Goal: Task Accomplishment & Management: Use online tool/utility

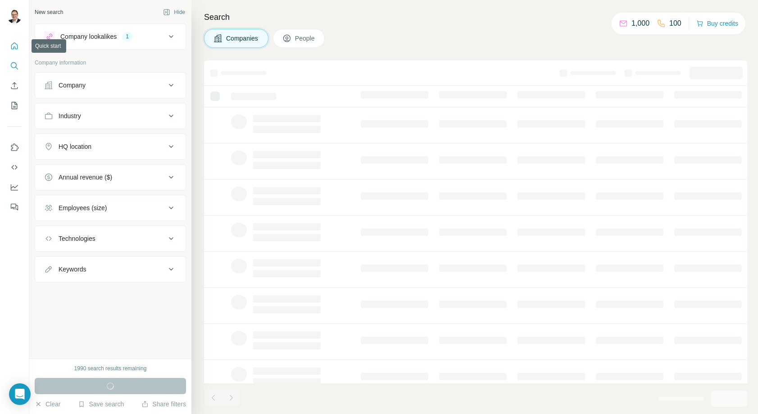
click at [18, 49] on icon "Quick start" at bounding box center [14, 45] width 9 height 9
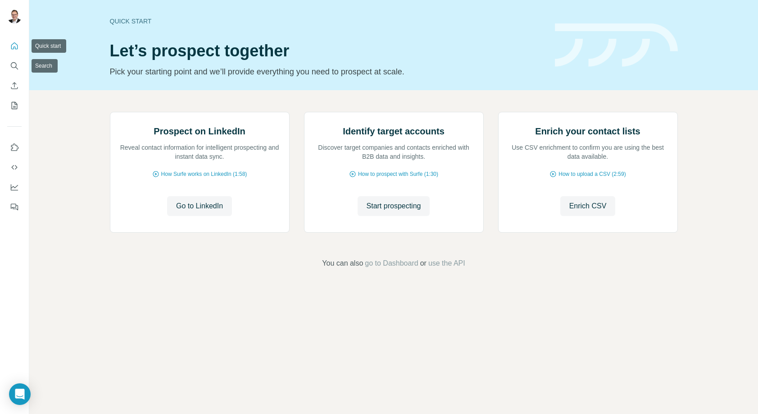
click at [12, 48] on icon "Quick start" at bounding box center [14, 45] width 9 height 9
click at [12, 62] on icon "Search" at bounding box center [14, 65] width 9 height 9
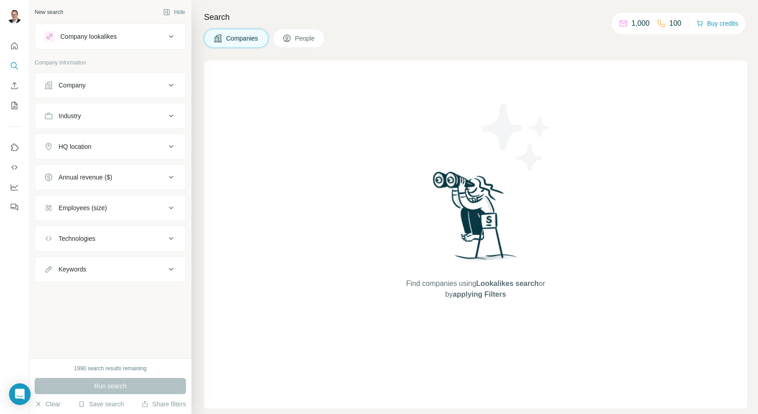
click at [310, 37] on span "People" at bounding box center [305, 38] width 21 height 9
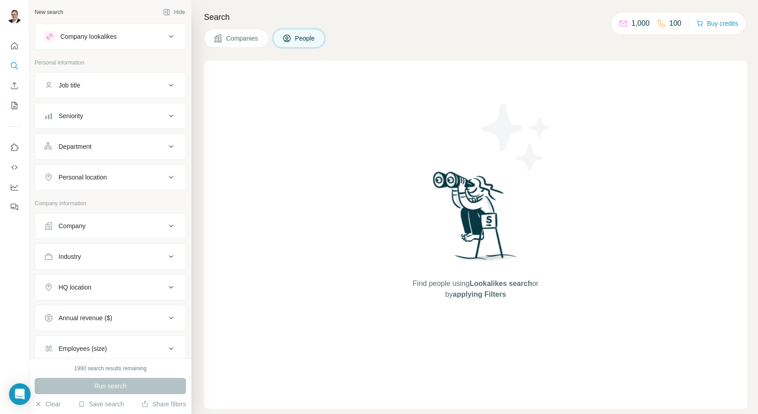
click at [310, 38] on span "People" at bounding box center [305, 38] width 21 height 9
click at [168, 148] on icon at bounding box center [171, 146] width 11 height 11
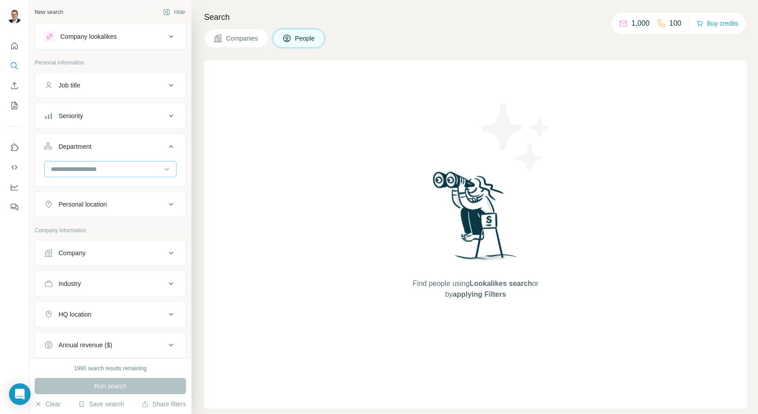
click at [159, 171] on input at bounding box center [105, 169] width 111 height 10
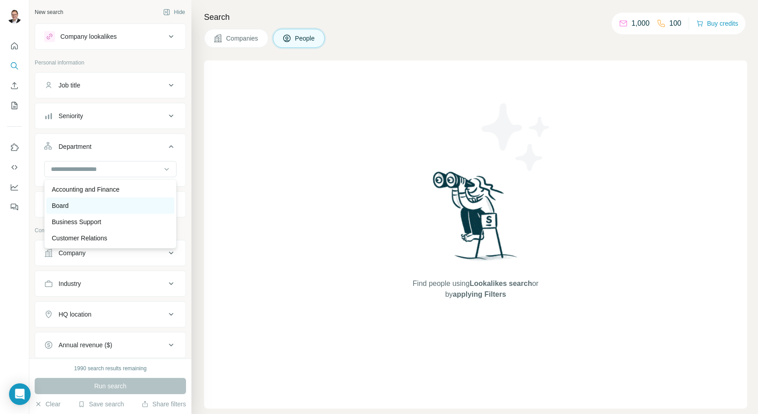
click at [139, 201] on div "Board" at bounding box center [110, 205] width 117 height 9
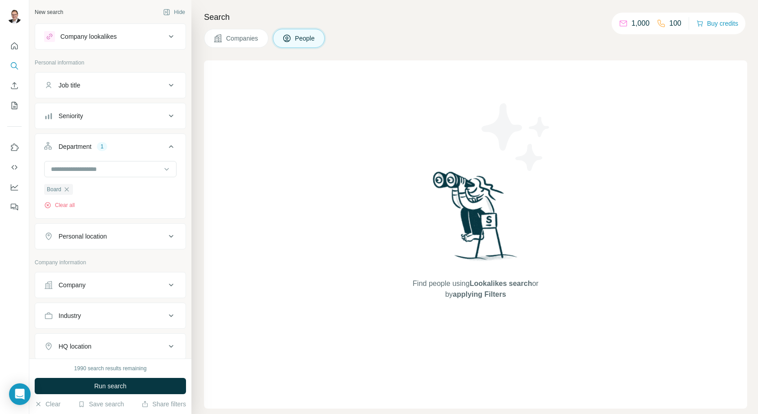
click at [155, 39] on div "Company lookalikes" at bounding box center [105, 36] width 122 height 11
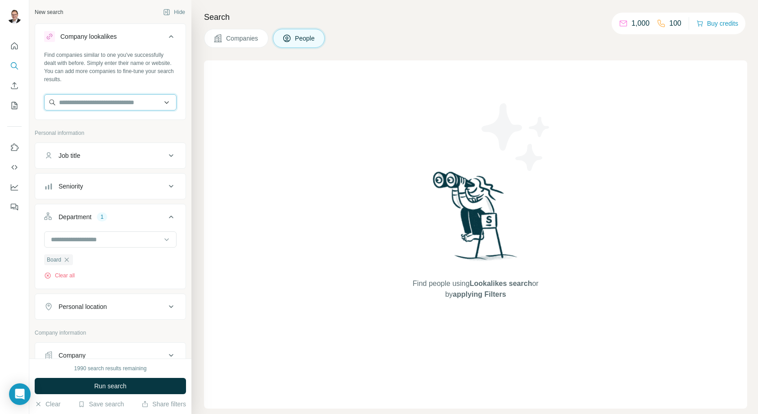
click at [138, 100] on input "text" at bounding box center [110, 102] width 132 height 16
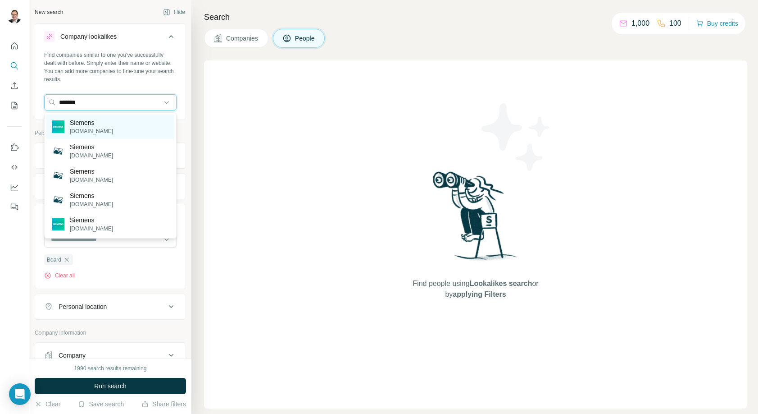
type input "*******"
click at [86, 123] on p "Siemens" at bounding box center [91, 122] width 43 height 9
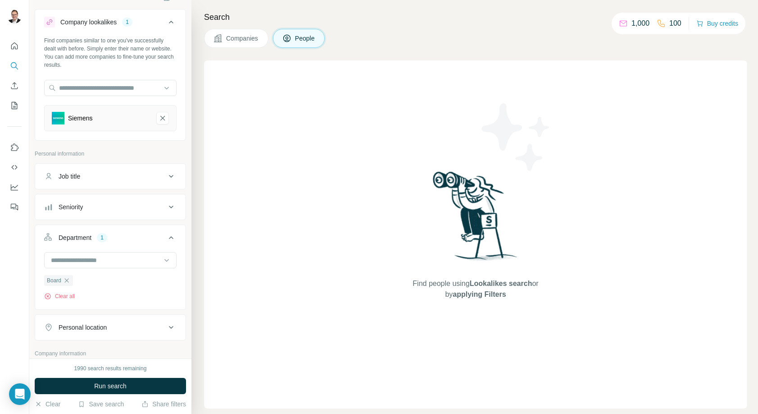
scroll to position [16, 0]
click at [116, 203] on div "Seniority" at bounding box center [105, 204] width 122 height 9
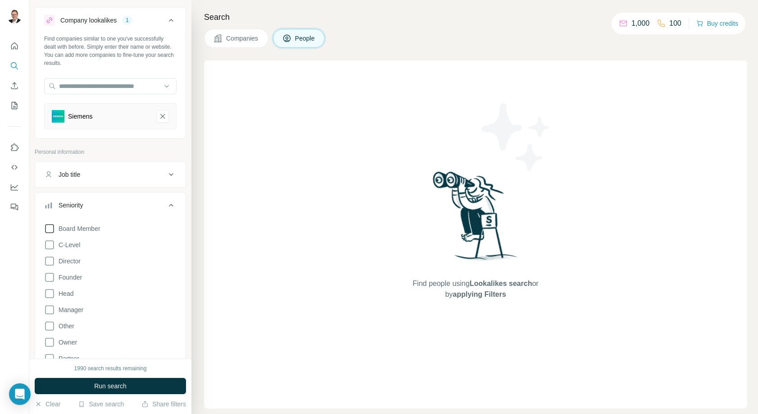
click at [100, 225] on span "Board Member" at bounding box center [78, 228] width 46 height 9
click at [83, 244] on div "Board Member C-Level Director Founder Head Manager Other Owner Partner VP Clear…" at bounding box center [110, 306] width 132 height 174
click at [71, 251] on div "Board Member C-Level Director Founder Head Manager Other Owner Partner VP Clear…" at bounding box center [110, 306] width 132 height 174
click at [55, 243] on span "C-Level" at bounding box center [67, 244] width 25 height 9
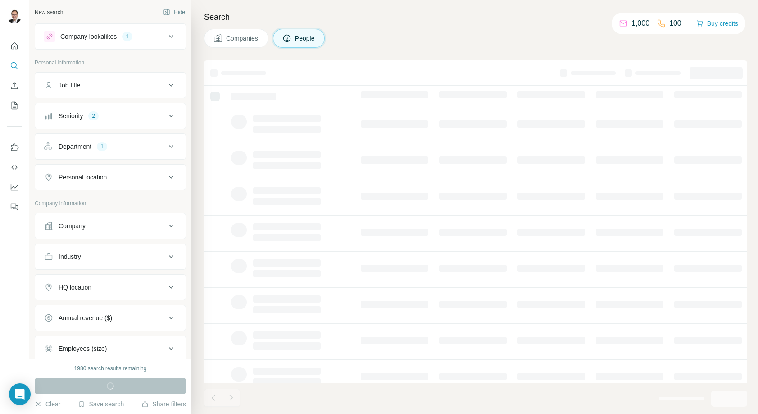
click at [172, 224] on icon at bounding box center [171, 225] width 11 height 11
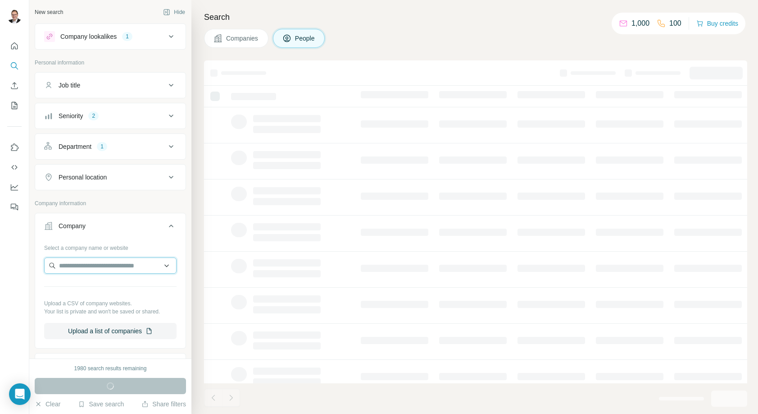
click at [114, 269] on input "text" at bounding box center [110, 265] width 132 height 16
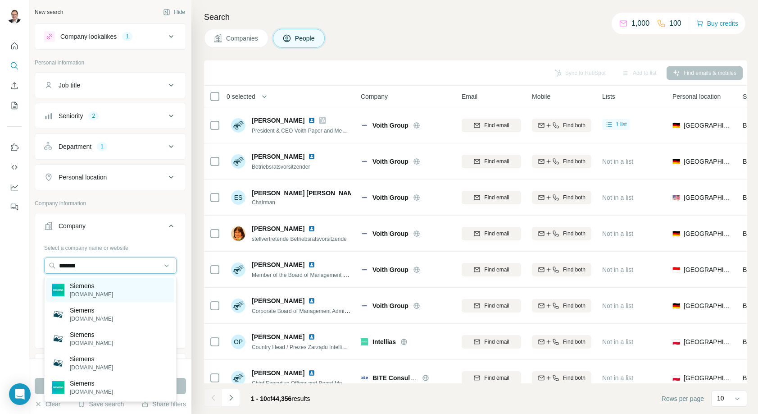
type input "*******"
click at [118, 288] on div "Siemens [DOMAIN_NAME]" at bounding box center [110, 290] width 128 height 24
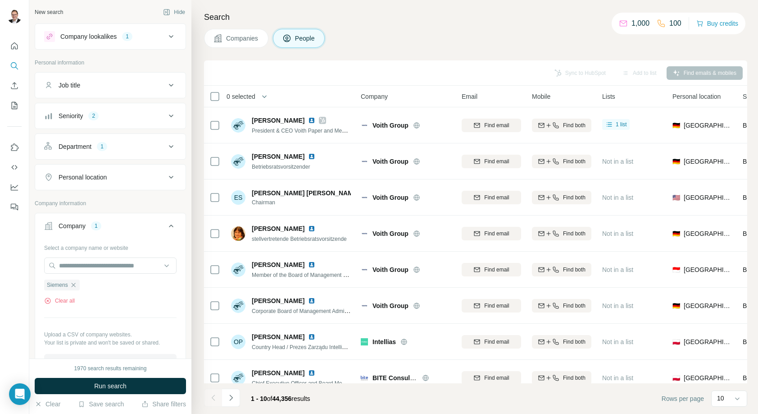
click at [157, 85] on div "Job title" at bounding box center [105, 85] width 122 height 9
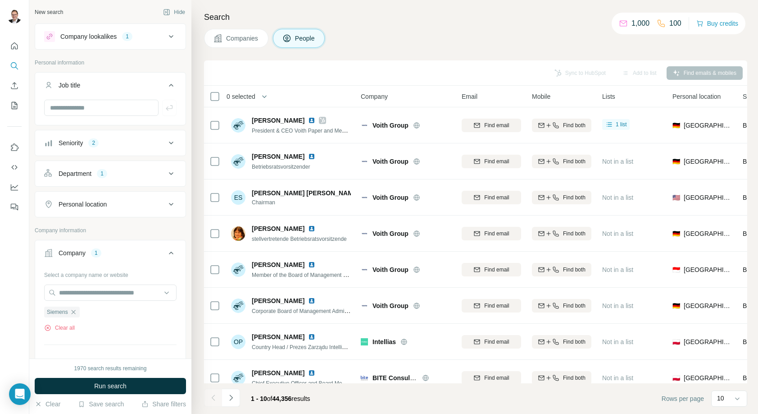
click at [141, 141] on div "Seniority 2" at bounding box center [105, 142] width 122 height 9
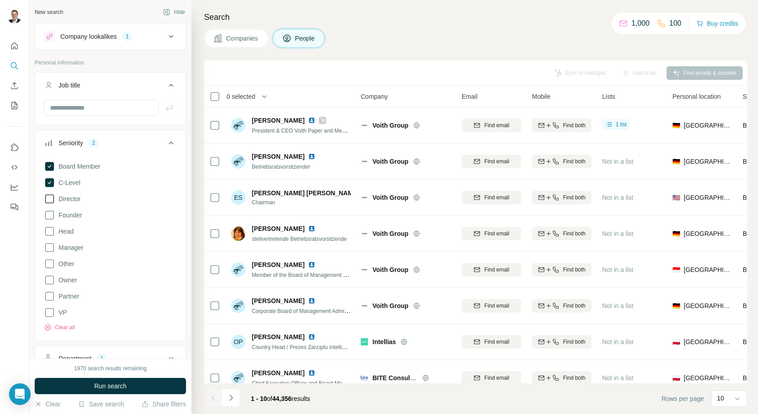
click at [52, 198] on icon at bounding box center [49, 198] width 11 height 11
click at [53, 229] on icon at bounding box center [49, 231] width 11 height 11
click at [112, 386] on span "Run search" at bounding box center [110, 385] width 32 height 9
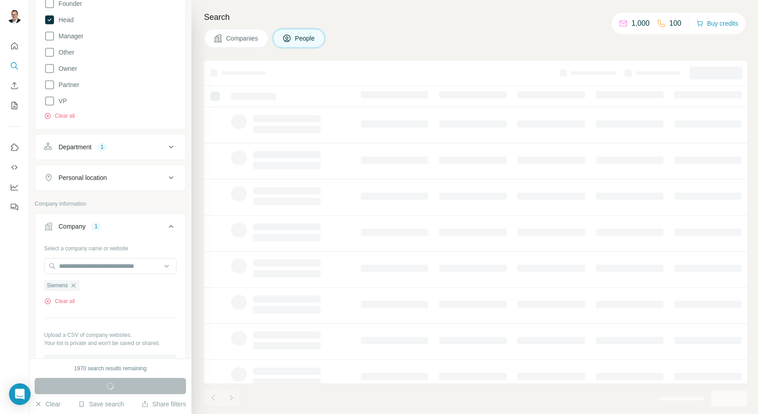
scroll to position [217, 0]
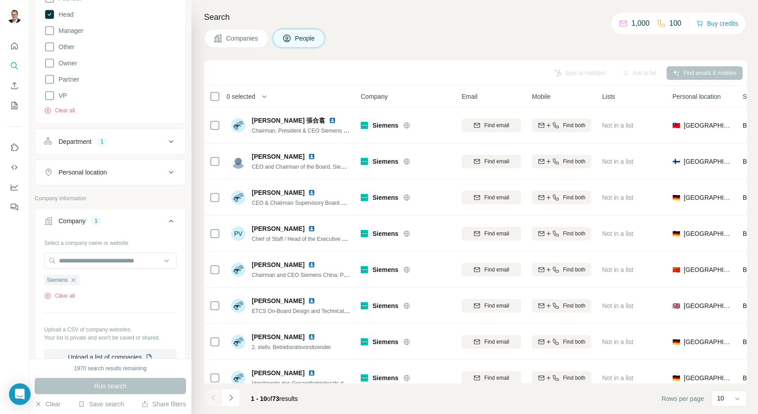
click at [169, 143] on icon at bounding box center [171, 141] width 11 height 11
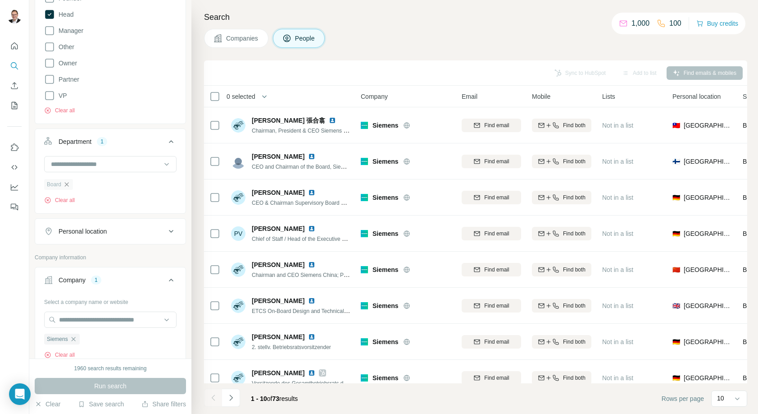
click at [66, 185] on icon "button" at bounding box center [66, 184] width 7 height 7
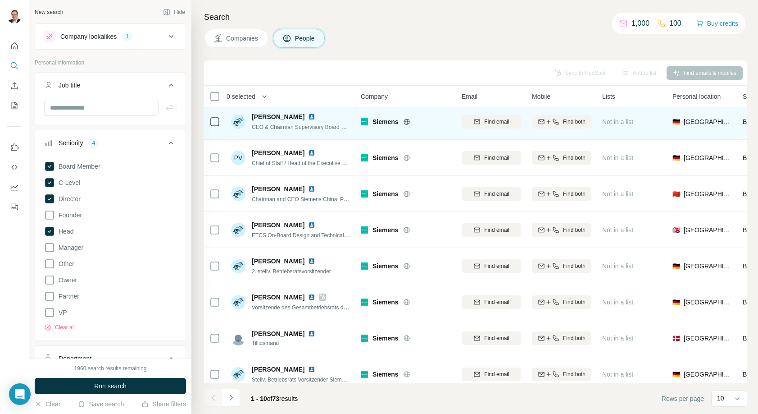
scroll to position [85, 0]
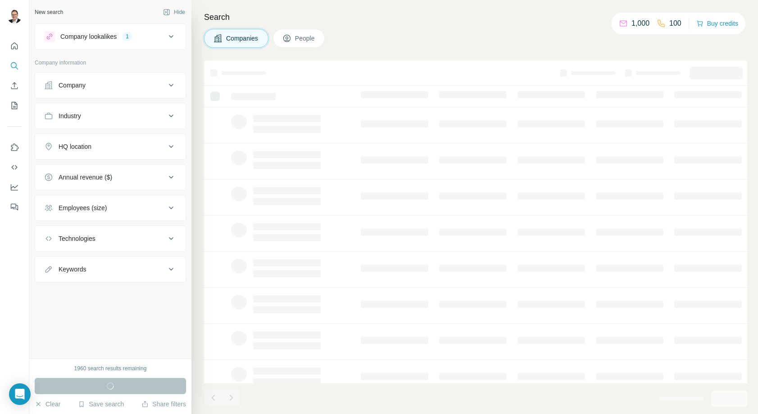
click at [310, 36] on span "People" at bounding box center [305, 38] width 21 height 9
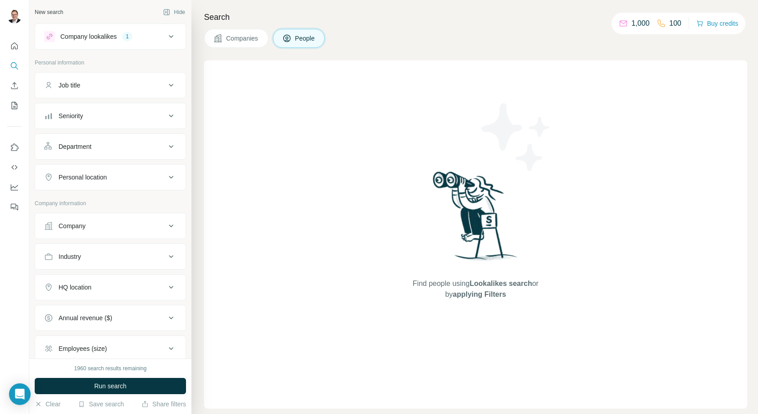
click at [158, 223] on div "Company" at bounding box center [105, 225] width 122 height 9
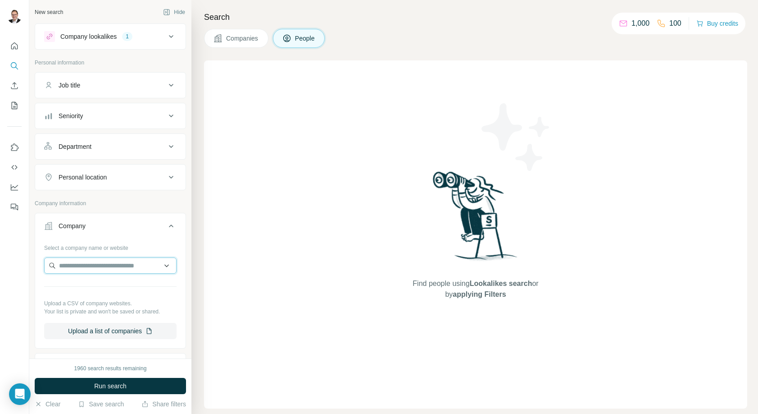
click at [123, 265] on input "text" at bounding box center [110, 265] width 132 height 16
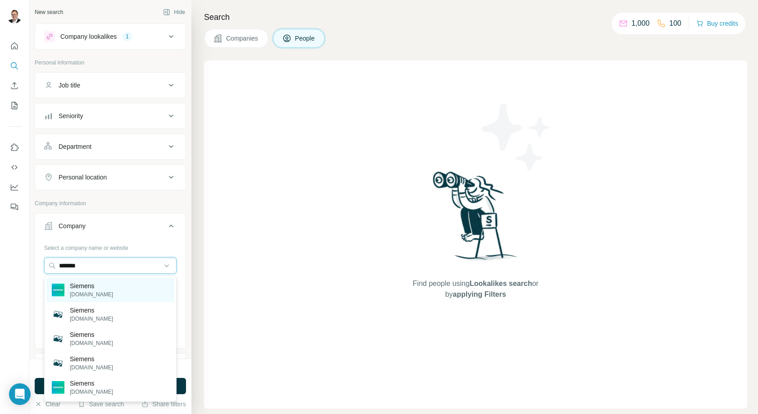
type input "*******"
click at [98, 290] on p "[DOMAIN_NAME]" at bounding box center [91, 294] width 43 height 8
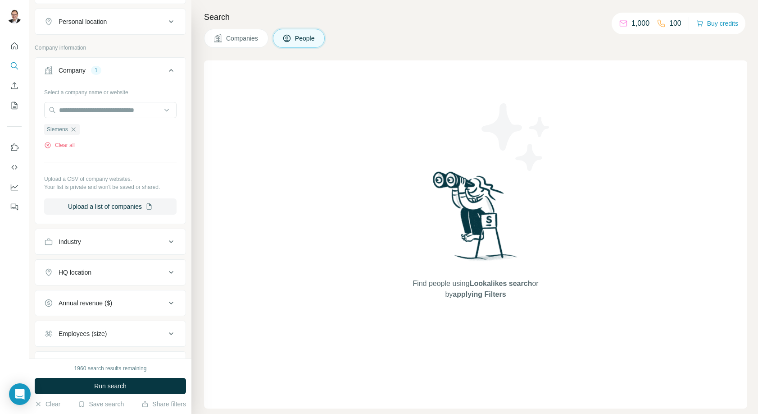
scroll to position [171, 0]
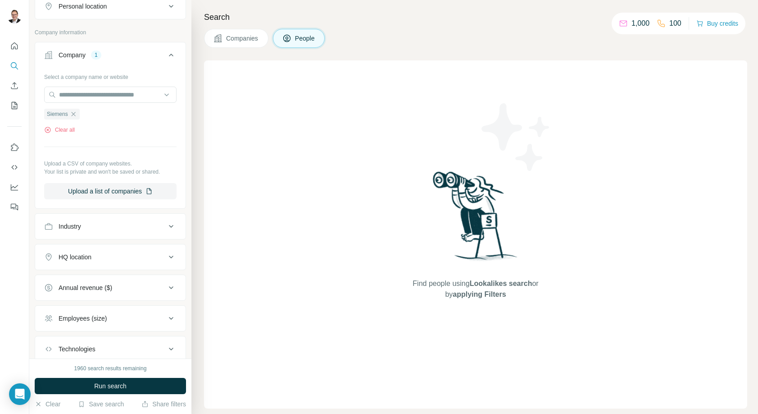
click at [128, 262] on button "HQ location" at bounding box center [110, 257] width 150 height 22
click at [119, 278] on input "text" at bounding box center [110, 279] width 132 height 16
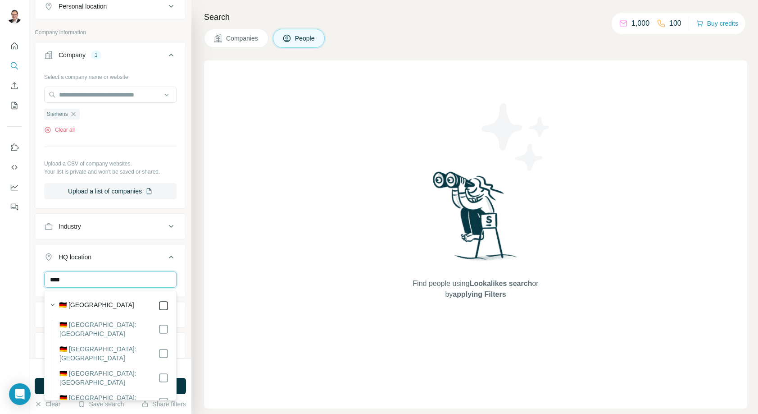
type input "****"
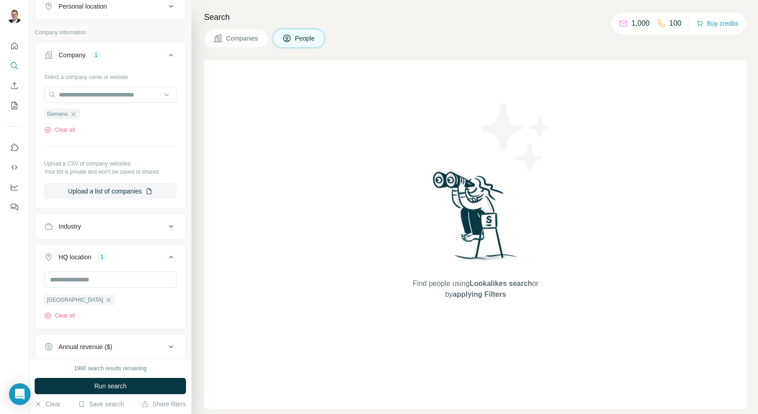
click at [150, 255] on div "HQ location 1" at bounding box center [105, 256] width 122 height 9
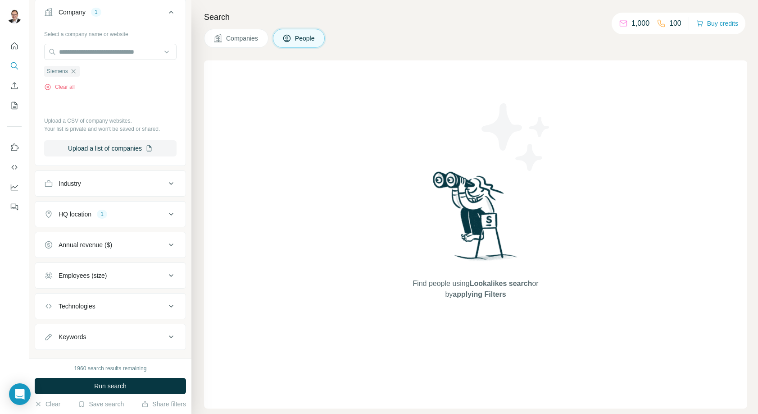
scroll to position [231, 0]
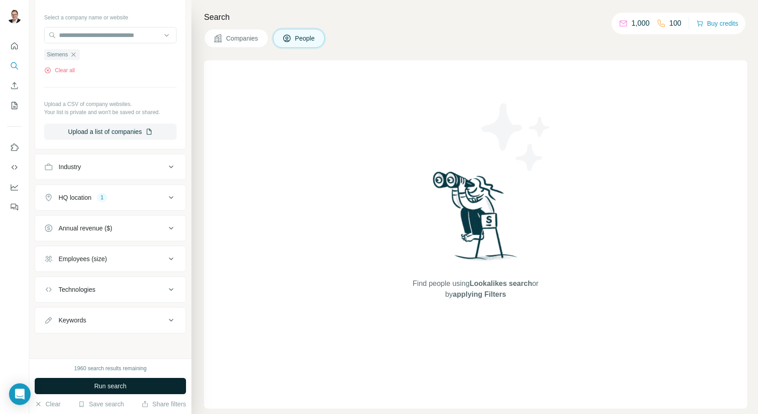
click at [109, 383] on span "Run search" at bounding box center [110, 385] width 32 height 9
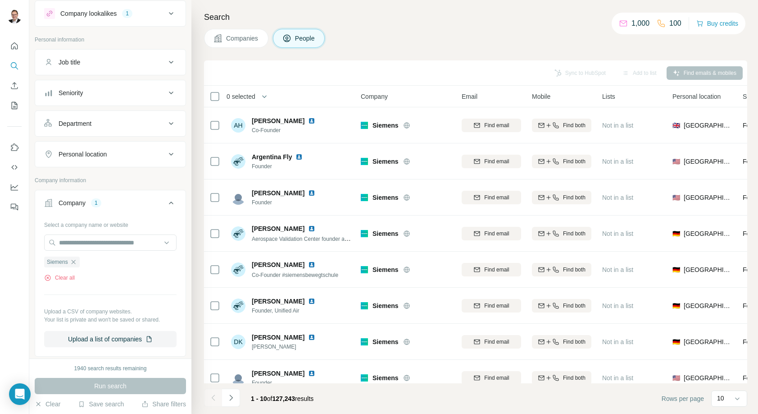
scroll to position [22, 0]
click at [170, 156] on icon at bounding box center [171, 155] width 11 height 11
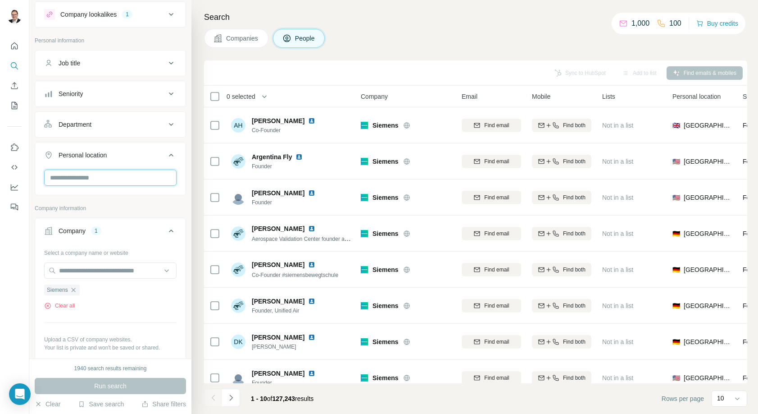
click at [147, 178] on input "text" at bounding box center [110, 177] width 132 height 16
type input "*******"
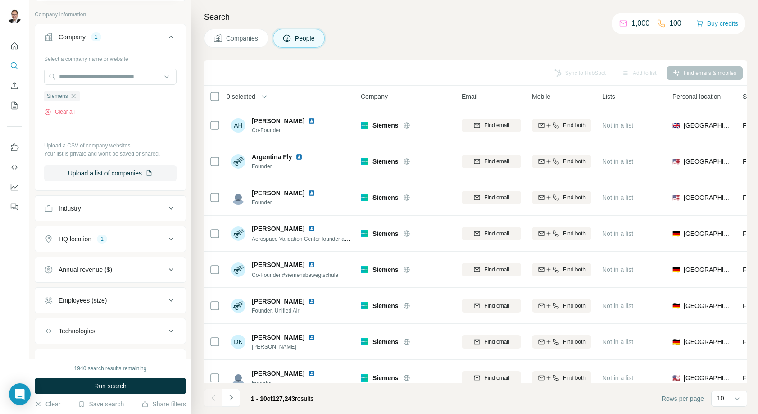
scroll to position [252, 0]
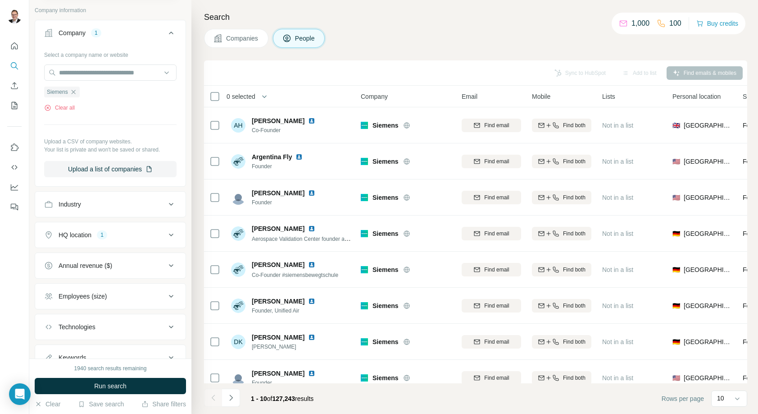
click at [171, 240] on icon at bounding box center [171, 234] width 11 height 11
click at [105, 279] on icon "button" at bounding box center [108, 277] width 7 height 7
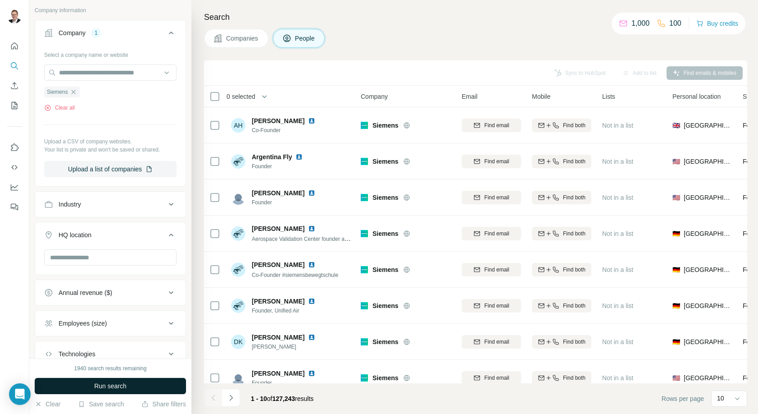
click at [100, 382] on span "Run search" at bounding box center [110, 385] width 32 height 9
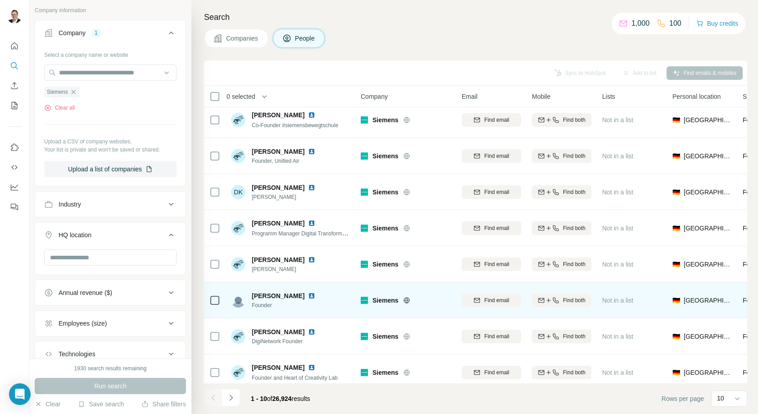
scroll to position [85, 0]
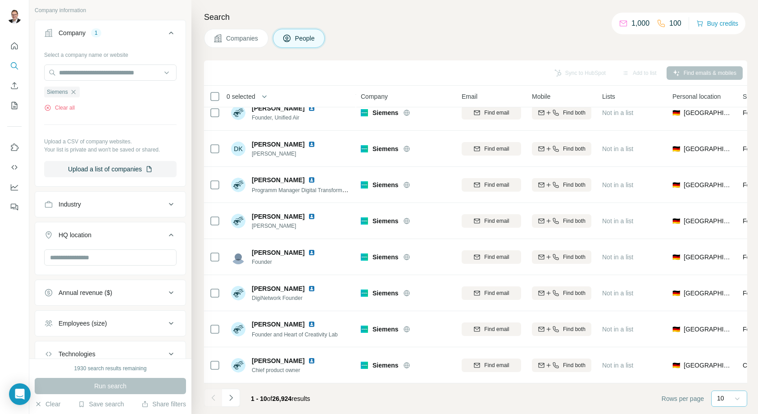
click at [737, 396] on icon at bounding box center [737, 398] width 9 height 9
click at [729, 328] on div "60" at bounding box center [729, 329] width 21 height 9
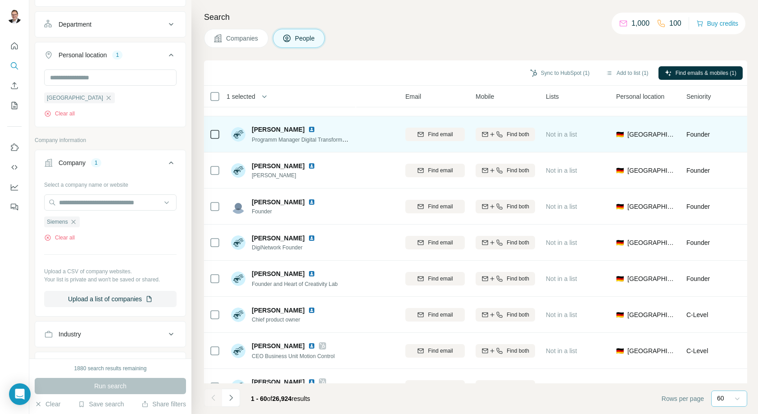
scroll to position [137, 56]
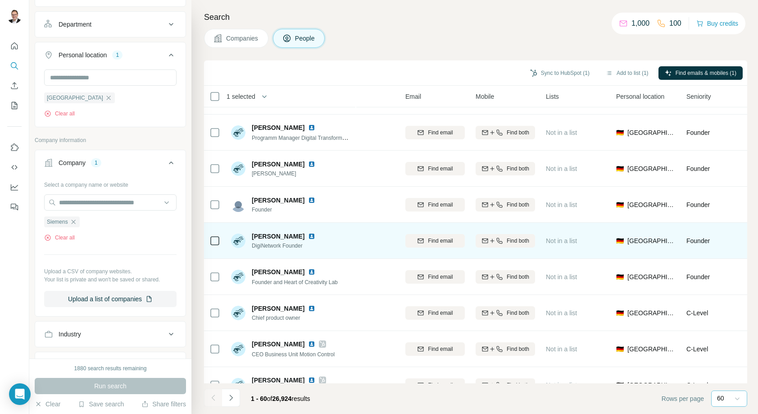
click at [280, 237] on span "[PERSON_NAME]" at bounding box center [278, 236] width 53 height 9
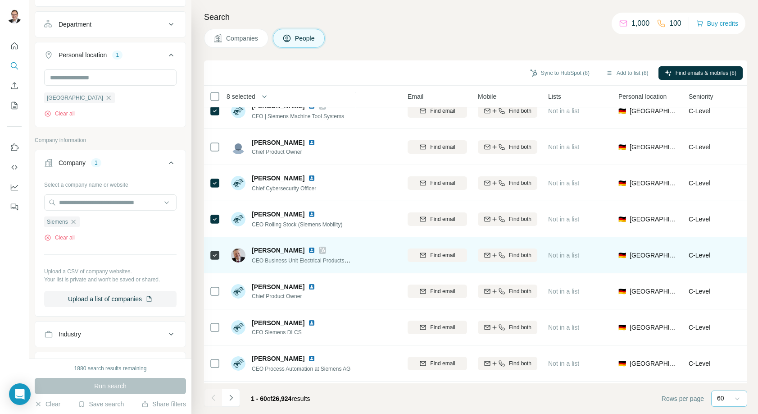
scroll to position [414, 54]
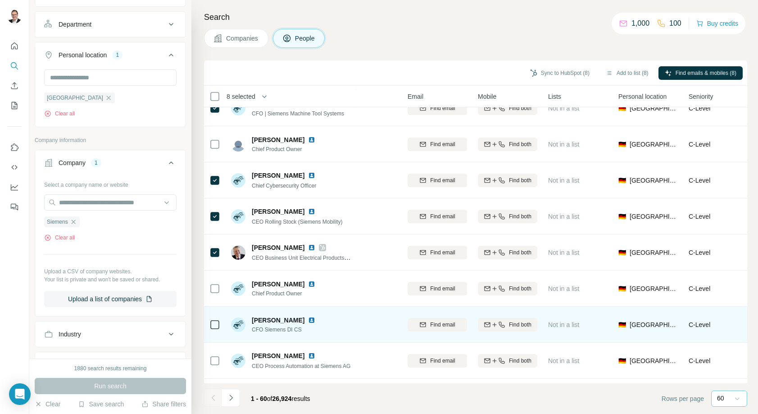
click at [212, 329] on icon at bounding box center [214, 324] width 11 height 11
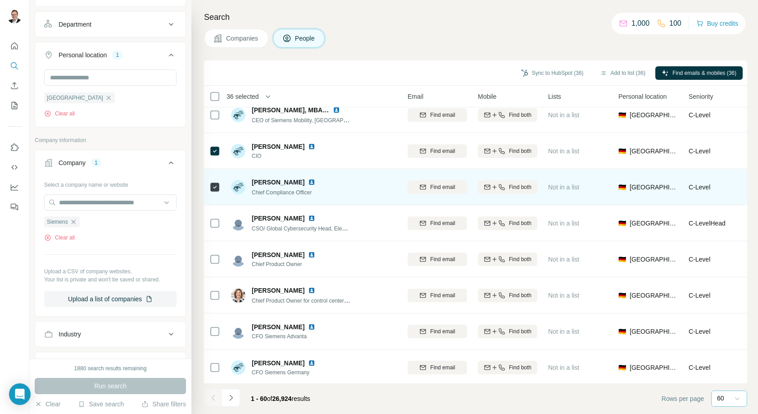
scroll to position [1887, 54]
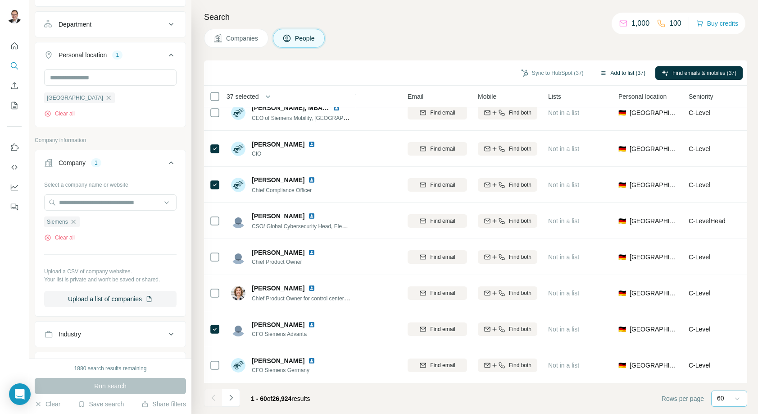
click at [624, 73] on button "Add to list (37)" at bounding box center [623, 73] width 58 height 14
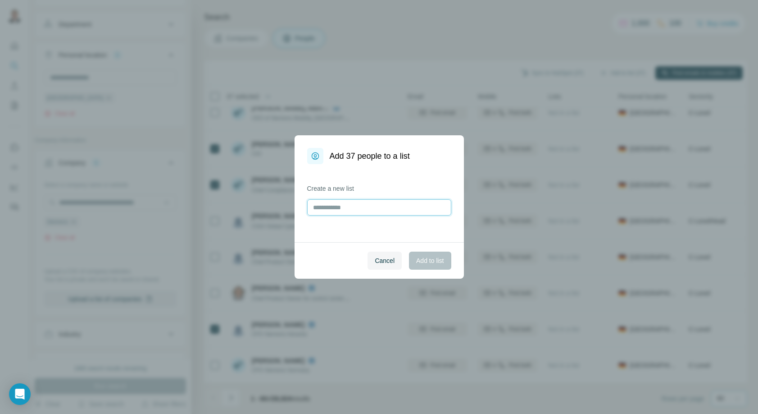
click at [360, 208] on input "text" at bounding box center [379, 207] width 144 height 16
type input "**********"
click at [437, 259] on span "Add to list" at bounding box center [429, 260] width 27 height 9
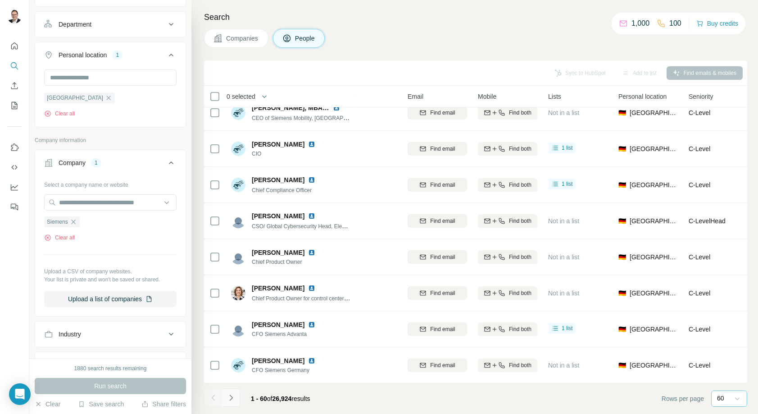
click at [232, 398] on icon "Navigate to next page" at bounding box center [230, 397] width 3 height 6
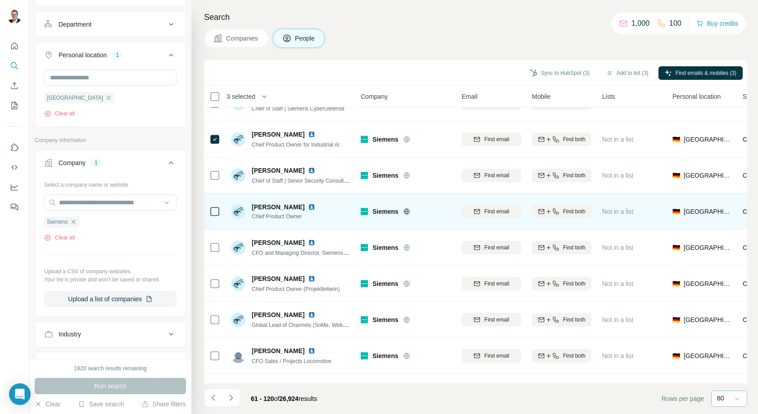
scroll to position [205, 0]
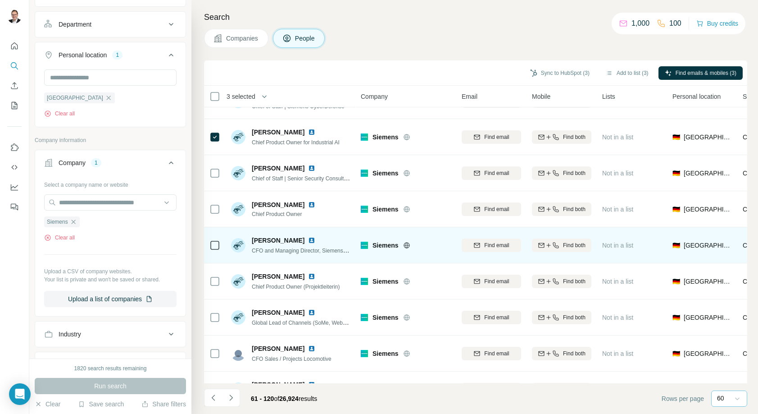
click at [221, 249] on td at bounding box center [215, 245] width 22 height 36
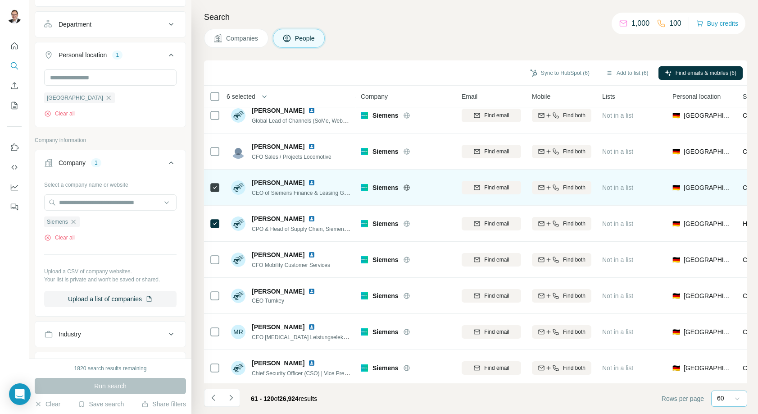
scroll to position [420, 0]
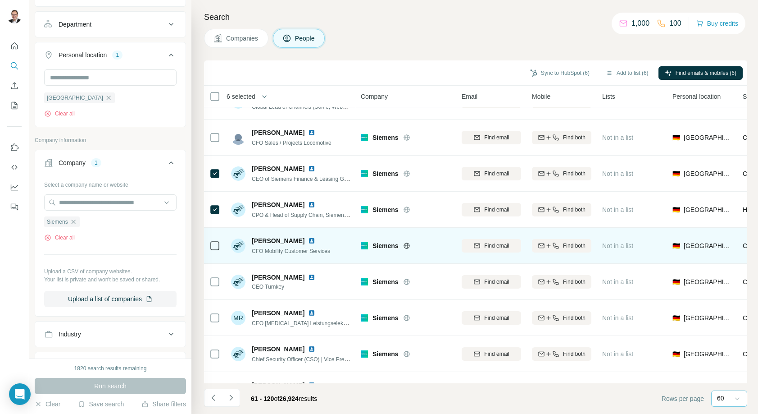
click at [219, 246] on icon at bounding box center [214, 245] width 11 height 11
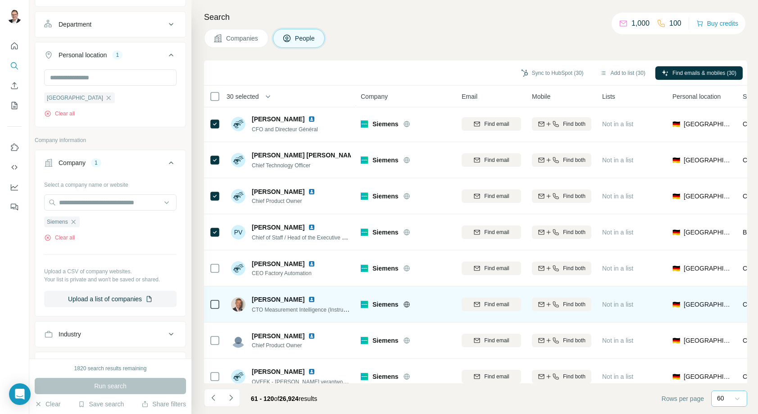
scroll to position [1887, 0]
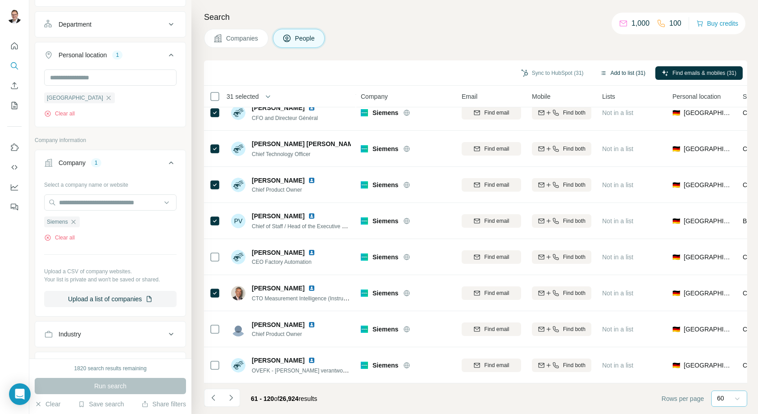
click at [617, 69] on button "Add to list (31)" at bounding box center [623, 73] width 58 height 14
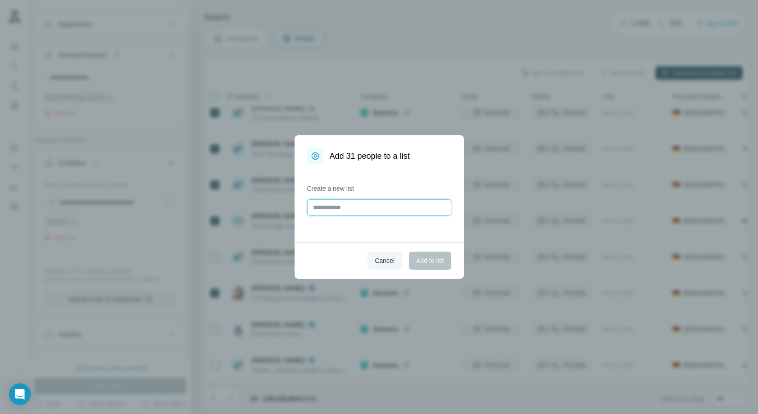
click at [351, 210] on input "text" at bounding box center [379, 207] width 144 height 16
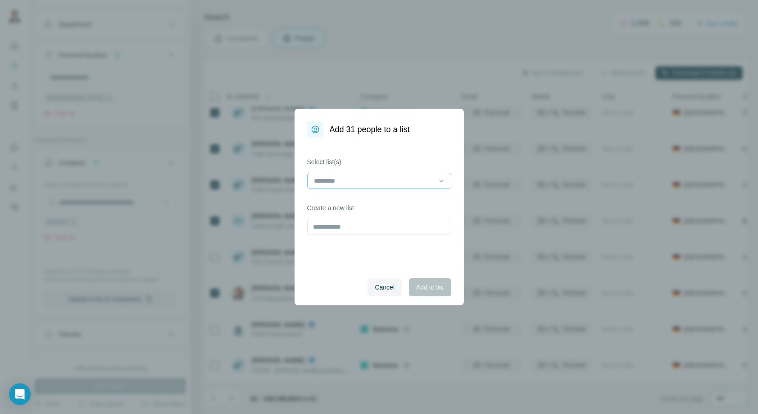
click at [345, 183] on input at bounding box center [374, 181] width 122 height 10
click at [345, 199] on p "Siemens GreenIT" at bounding box center [340, 200] width 50 height 9
click at [427, 290] on span "Add to list" at bounding box center [429, 286] width 27 height 9
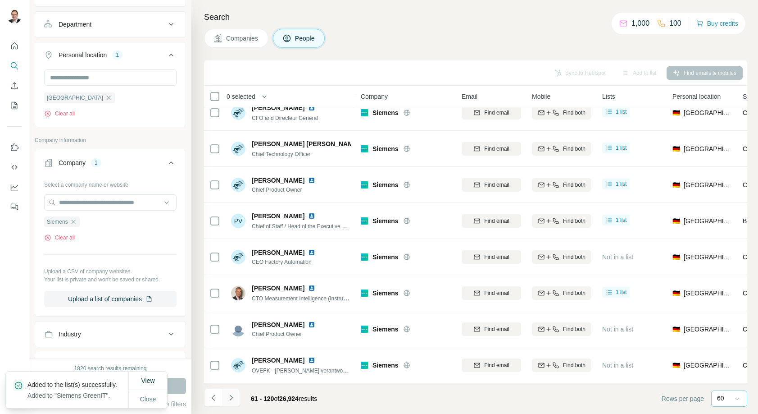
click at [232, 394] on icon "Navigate to next page" at bounding box center [231, 397] width 9 height 9
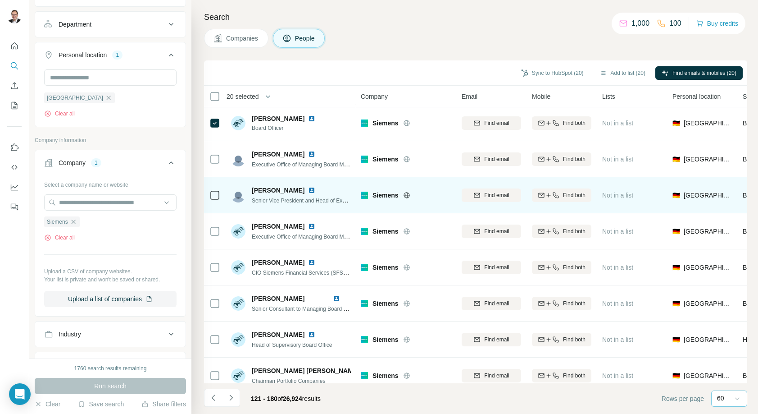
scroll to position [1302, 0]
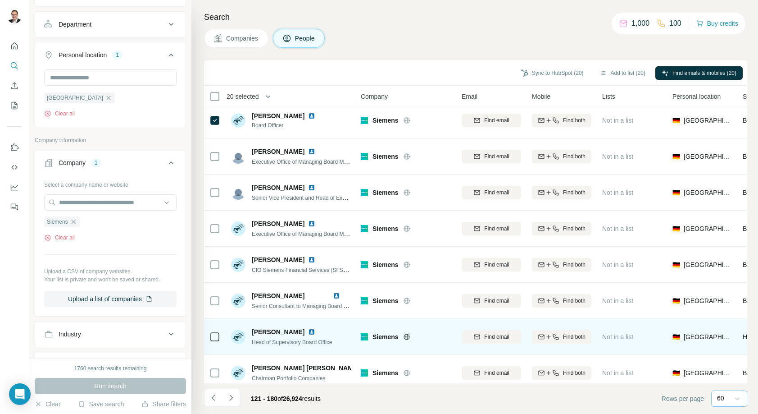
click at [220, 336] on icon at bounding box center [214, 336] width 11 height 11
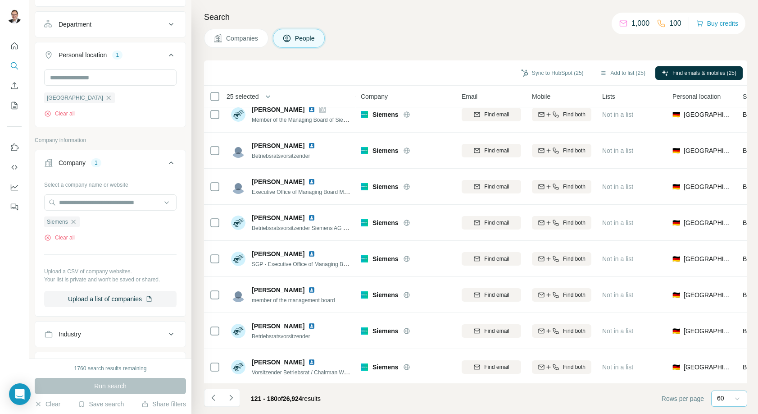
scroll to position [1887, 0]
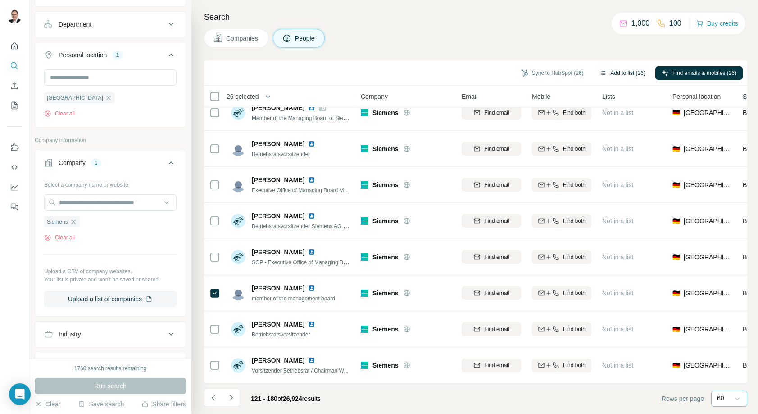
click at [606, 74] on button "Add to list (26)" at bounding box center [623, 73] width 58 height 14
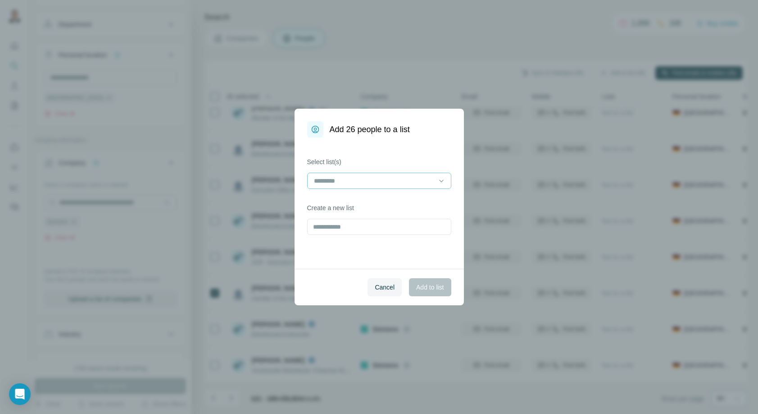
click at [345, 182] on input at bounding box center [374, 181] width 122 height 10
click at [336, 202] on p "Siemens GreenIT" at bounding box center [340, 200] width 50 height 9
click at [423, 289] on span "Add to list" at bounding box center [429, 286] width 27 height 9
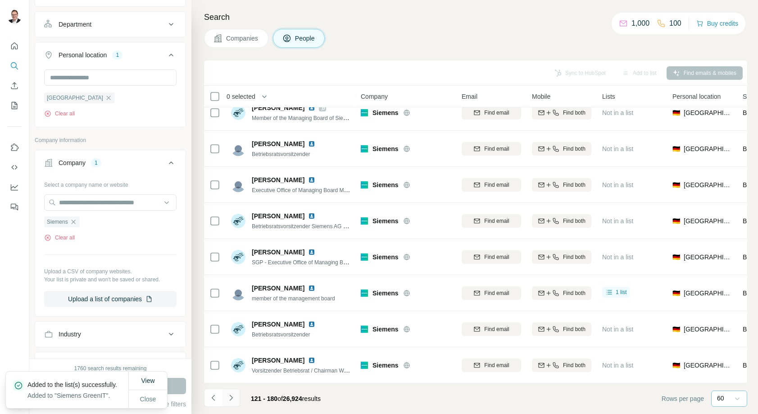
click at [232, 398] on icon "Navigate to next page" at bounding box center [230, 397] width 3 height 6
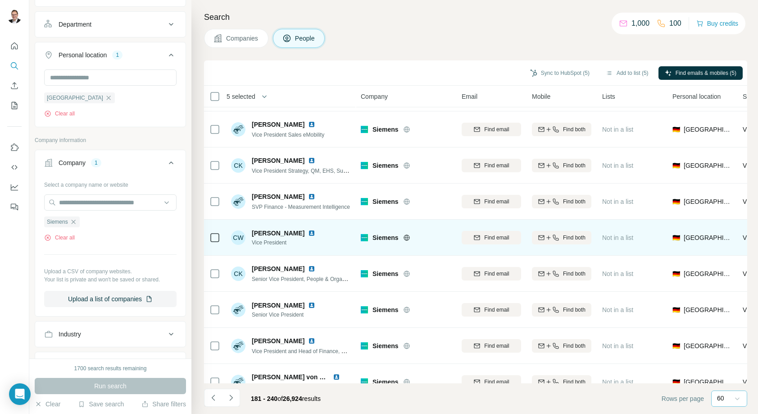
scroll to position [1390, 0]
